Goal: Task Accomplishment & Management: Complete application form

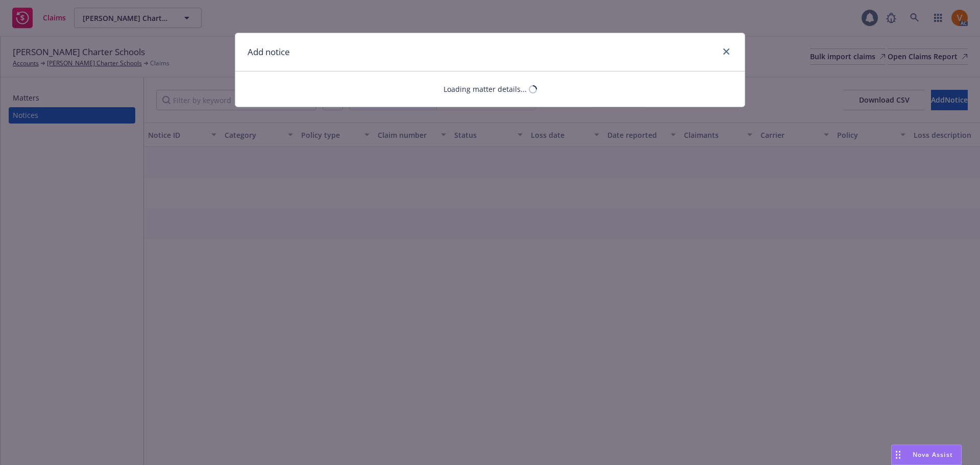
select select "EMPLOYMENT_PRACTICES_LIABILITY"
select select "open"
select select "CLAIM"
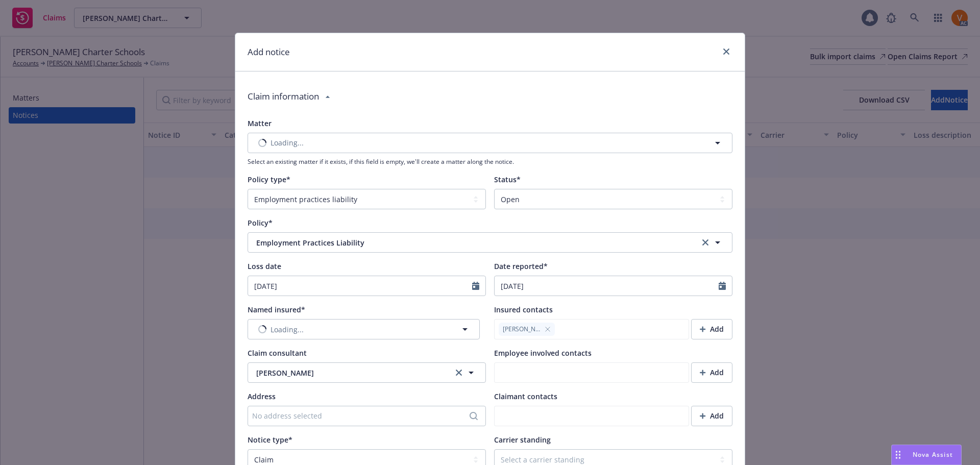
type textarea "x"
type textarea "Insured received notice from former employee alleging: 1. Wrongful Termination …"
type textarea "x"
type textarea "Insured received notice from former employee alleging: 1. Wrongful Termination …"
click at [295, 324] on span "Nothing selected" at bounding box center [285, 329] width 58 height 11
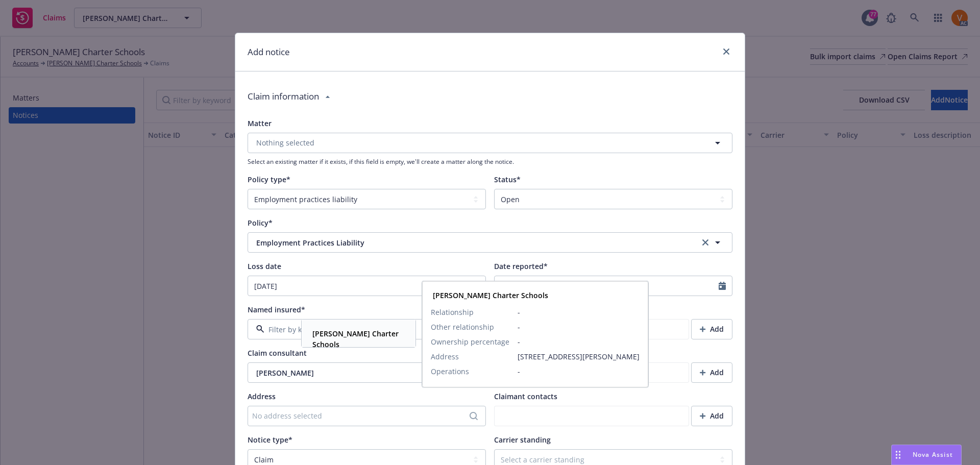
click at [330, 327] on div "[PERSON_NAME] Charter Schools" at bounding box center [356, 339] width 96 height 26
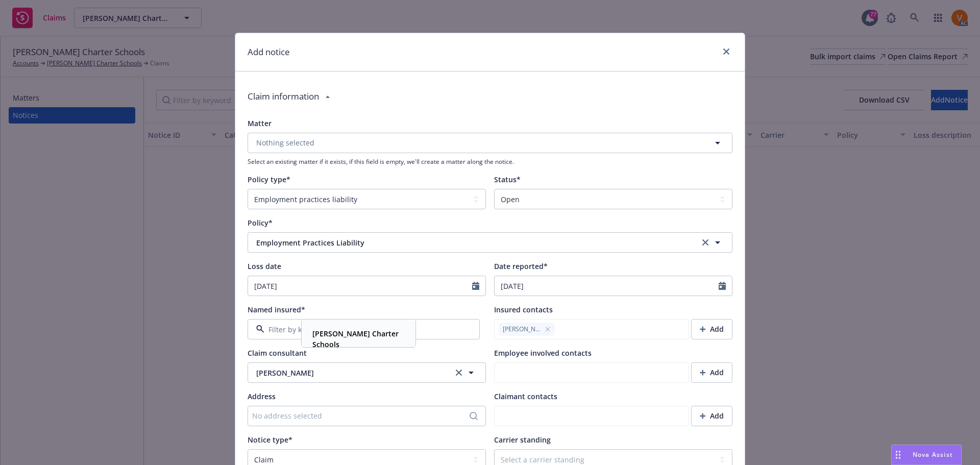
type textarea "x"
type textarea "Insured received notice from former employee alleging: 1. Wrongful Termination …"
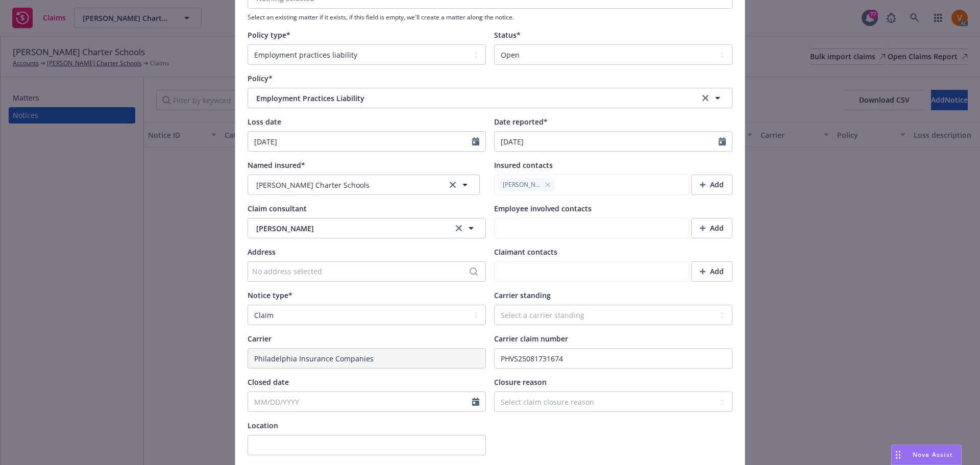
scroll to position [153, 0]
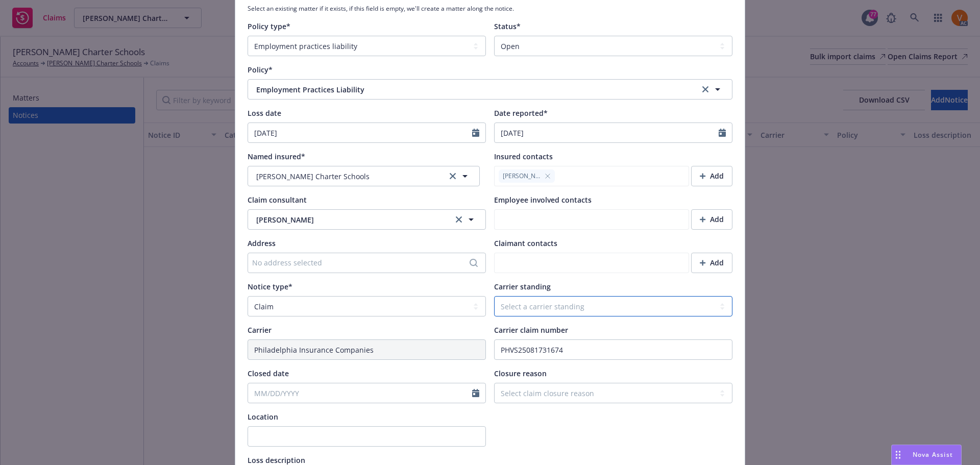
click at [527, 296] on select "Select a carrier standing Closed Not submitted Open Reopened Subrogated Withdra…" at bounding box center [613, 306] width 238 height 20
select select "OPEN"
click at [494, 296] on select "Select a carrier standing Closed Not submitted Open Reopened Subrogated Withdra…" at bounding box center [613, 306] width 238 height 20
type textarea "x"
type textarea "Insured received notice from former employee alleging: 1. Wrongful Termination …"
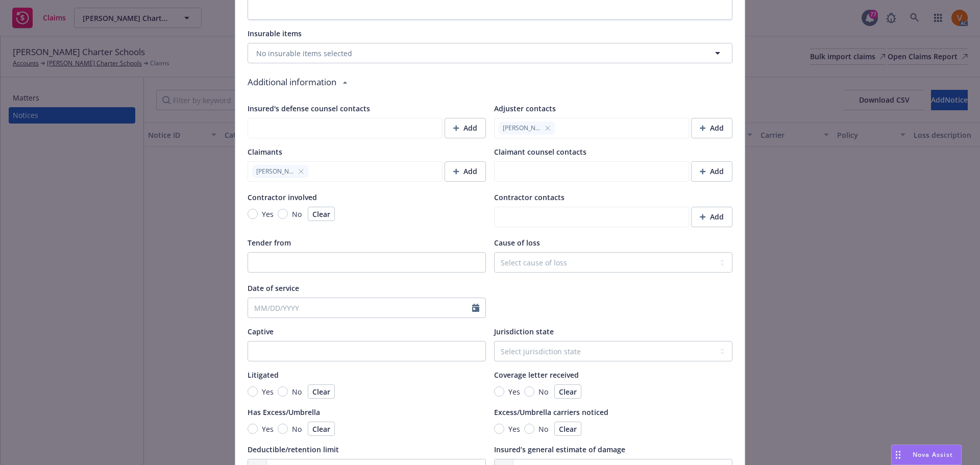
scroll to position [860, 0]
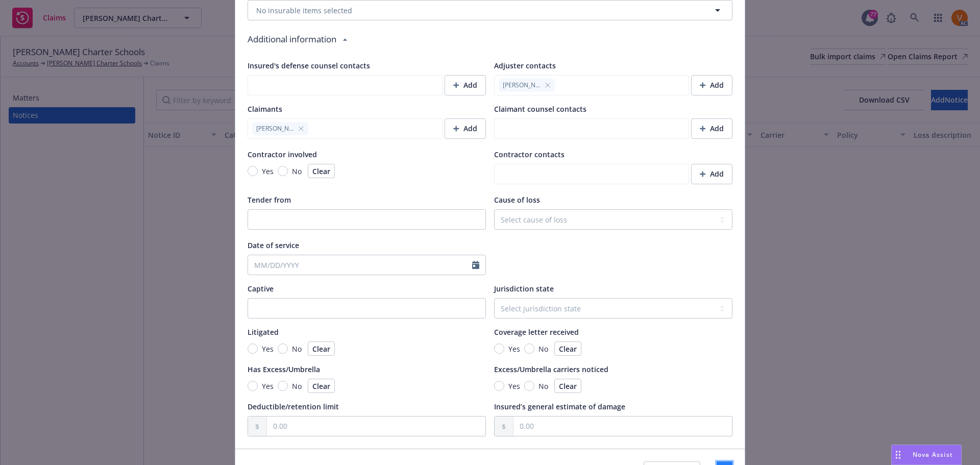
click at [717, 462] on button "Save" at bounding box center [725, 472] width 16 height 20
type textarea "x"
type textarea "Insured received notice from former employee alleging: 1. Wrongful Termination …"
type textarea "x"
type textarea "Insured received notice from former employee alleging: 1. Wrongful Termination …"
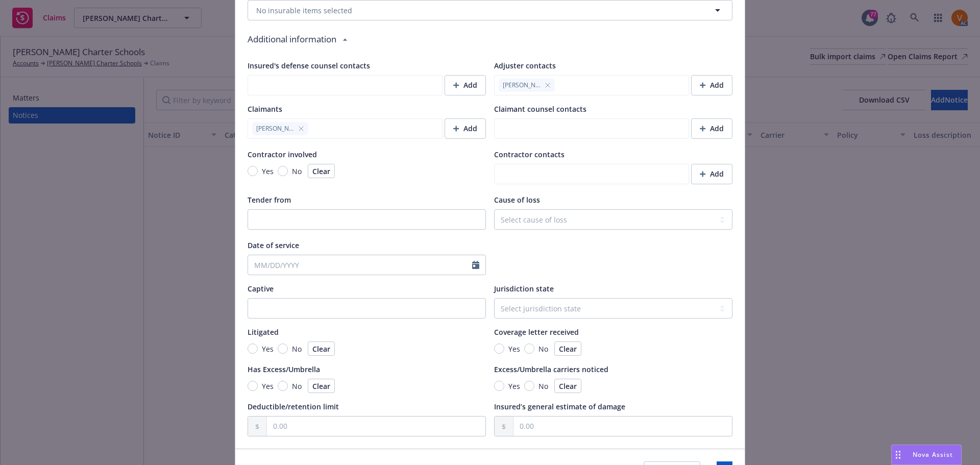
type textarea "x"
type textarea "Insured received notice from former employee alleging: 1. Wrongful Termination …"
type textarea "x"
type textarea "Insured received notice from former employee alleging: 1. Wrongful Termination …"
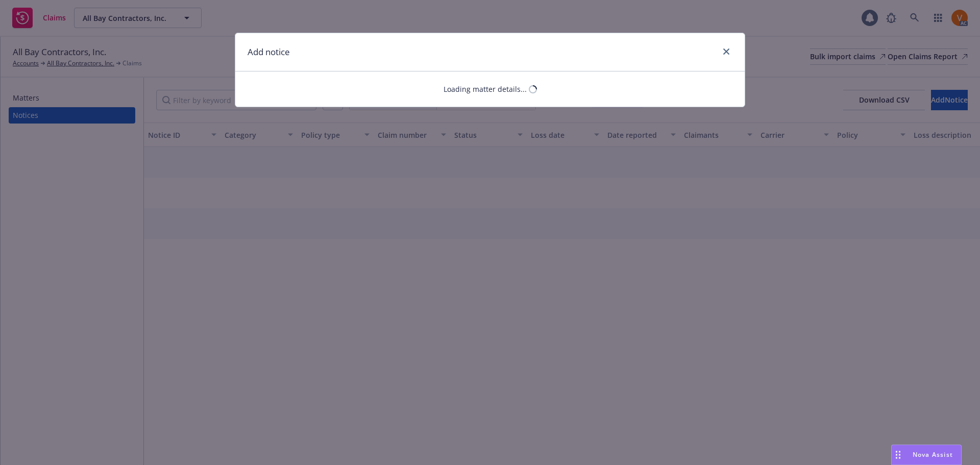
select select "AUTO"
select select "open"
select select "CLAIM"
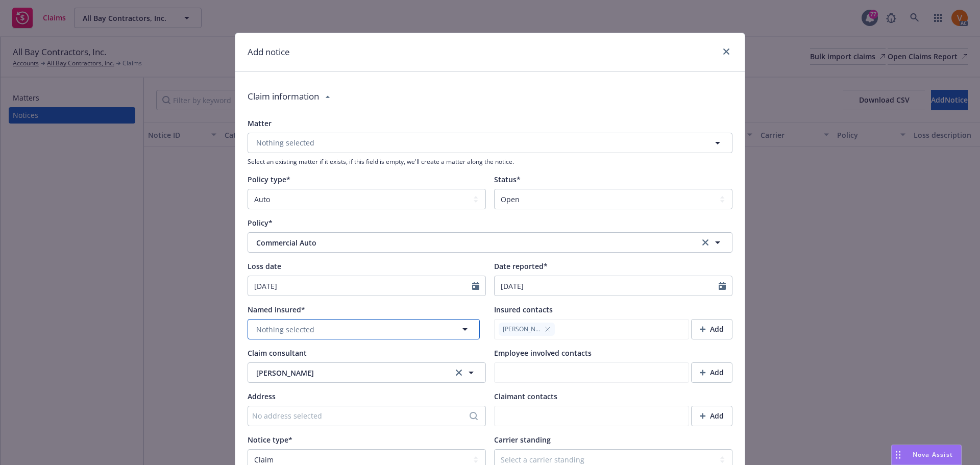
click at [320, 319] on button "Nothing selected" at bounding box center [364, 329] width 232 height 20
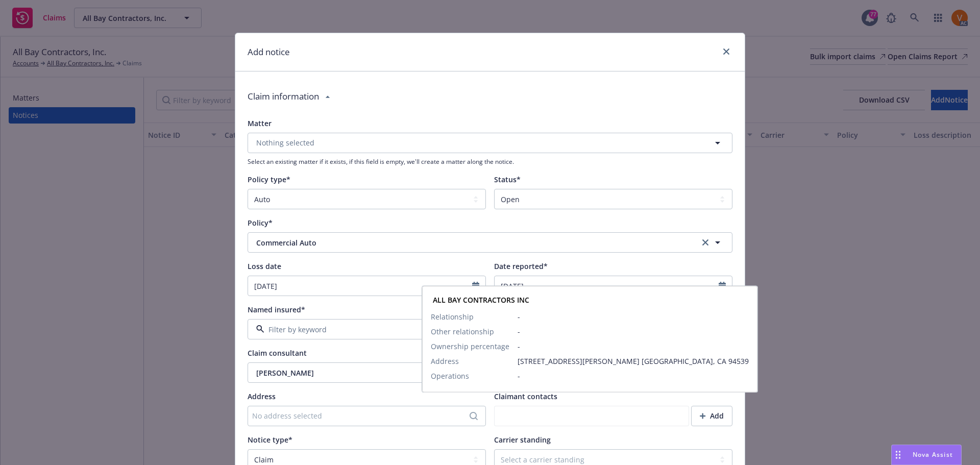
click at [330, 343] on span "ALL BAY CONTRACTORS INC" at bounding box center [357, 338] width 90 height 21
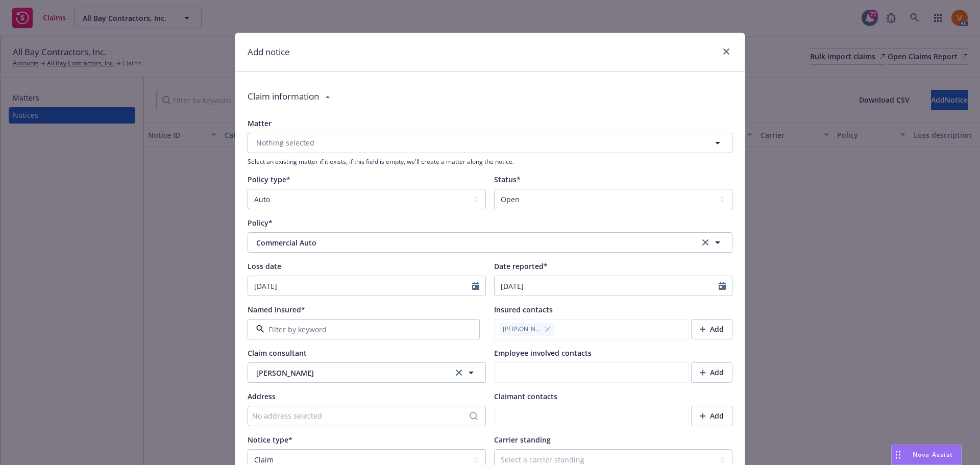
type textarea "x"
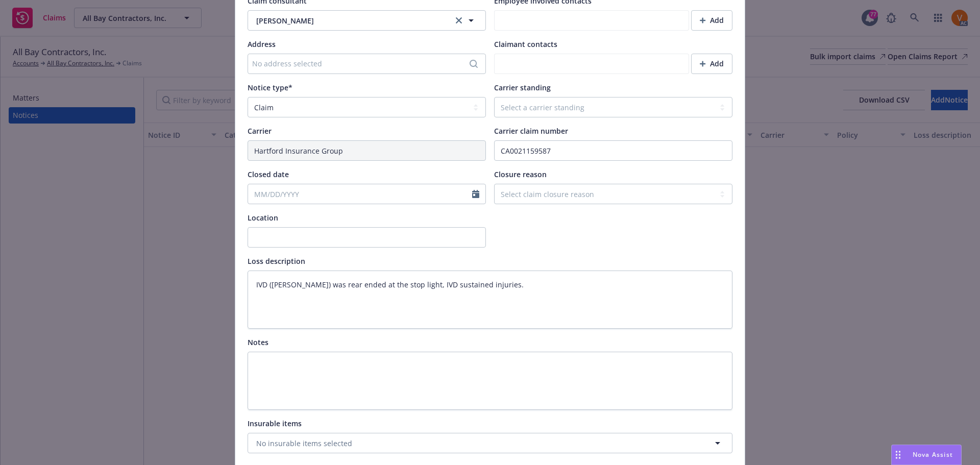
scroll to position [357, 0]
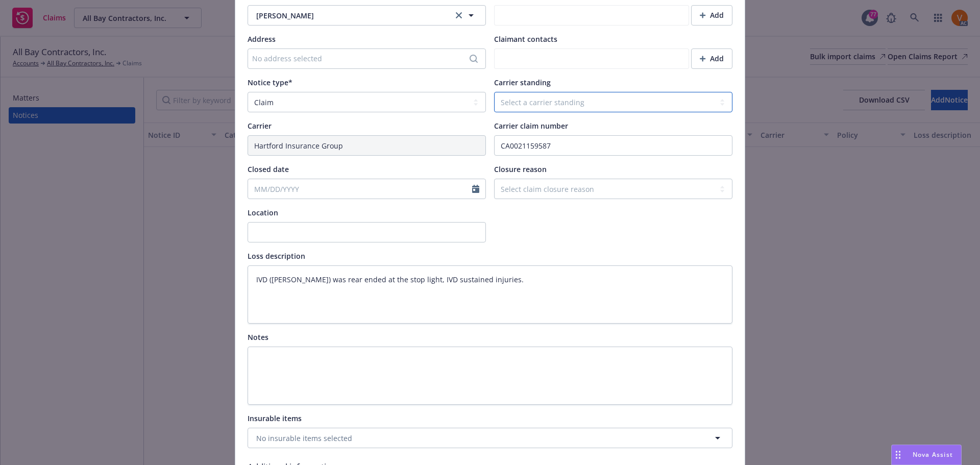
click at [533, 92] on select "Select a carrier standing Closed Not submitted Open Reopened Subrogated Withdra…" at bounding box center [613, 102] width 238 height 20
select select "OPEN"
click at [494, 92] on select "Select a carrier standing Closed Not submitted Open Reopened Subrogated Withdra…" at bounding box center [613, 102] width 238 height 20
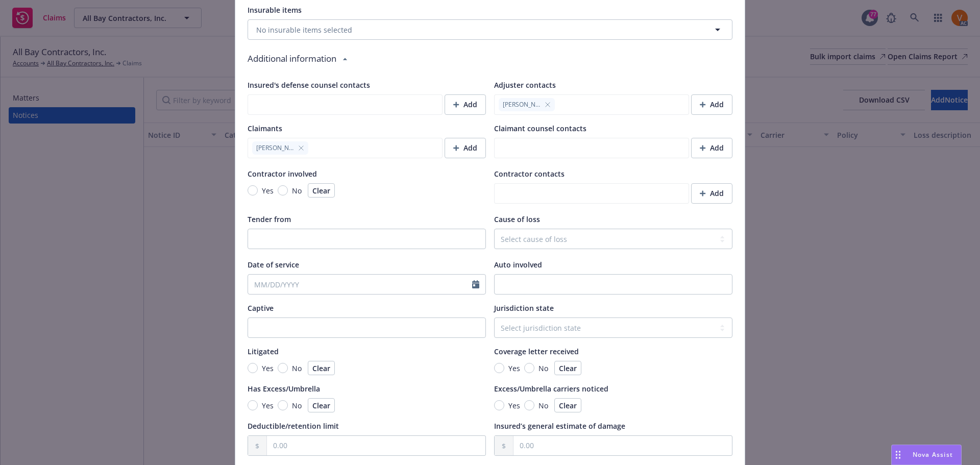
scroll to position [788, 0]
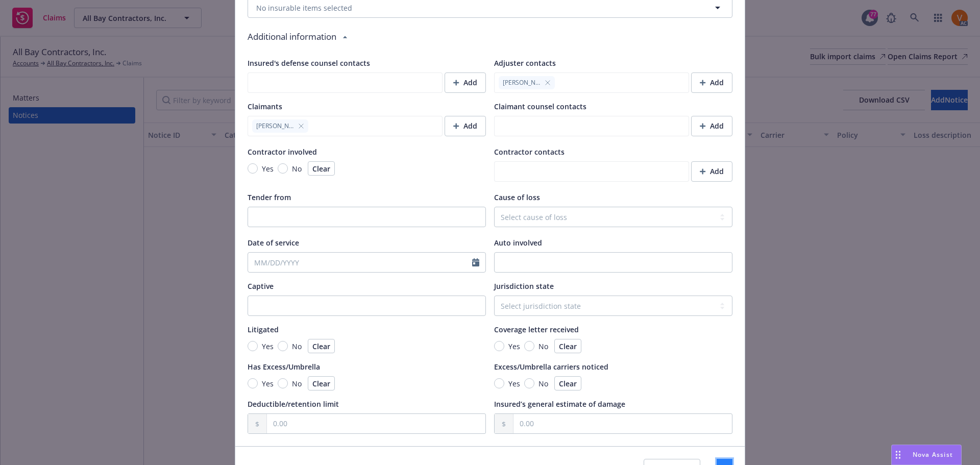
click at [717, 464] on span "Save" at bounding box center [725, 469] width 16 height 10
type textarea "x"
